Goal: Task Accomplishment & Management: Complete application form

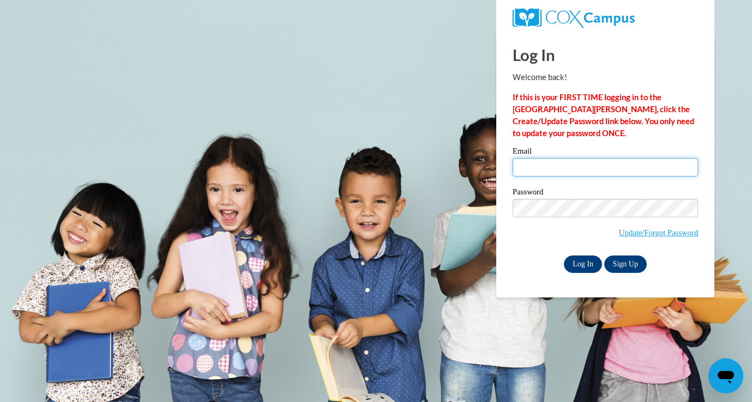
type input "[EMAIL_ADDRESS][DOMAIN_NAME]"
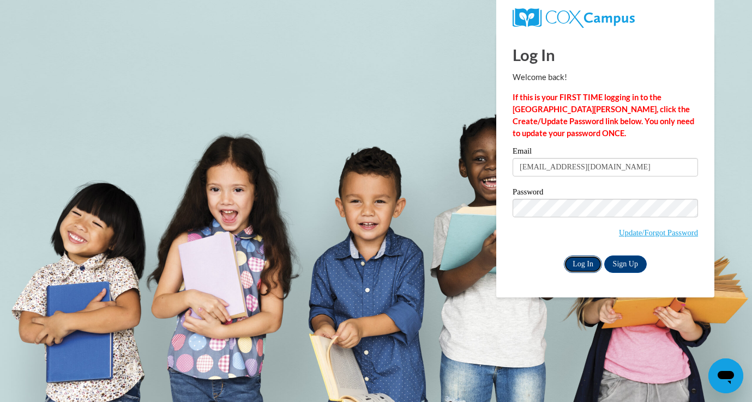
click at [583, 264] on input "Log In" at bounding box center [583, 264] width 38 height 17
click at [585, 263] on input "Log In" at bounding box center [583, 264] width 38 height 17
click at [474, 156] on body "Log In Welcome back! If this is your FIRST TIME logging in to the [GEOGRAPHIC_D…" at bounding box center [376, 201] width 752 height 402
